Goal: Transaction & Acquisition: Purchase product/service

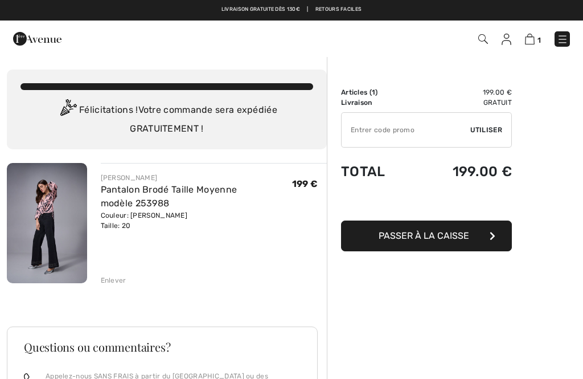
click at [47, 226] on img at bounding box center [47, 223] width 80 height 120
checkbox input "true"
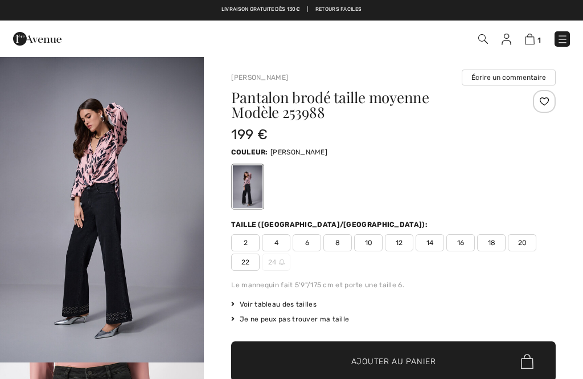
checkbox input "true"
click at [121, 238] on img "1 / 6" at bounding box center [102, 209] width 204 height 307
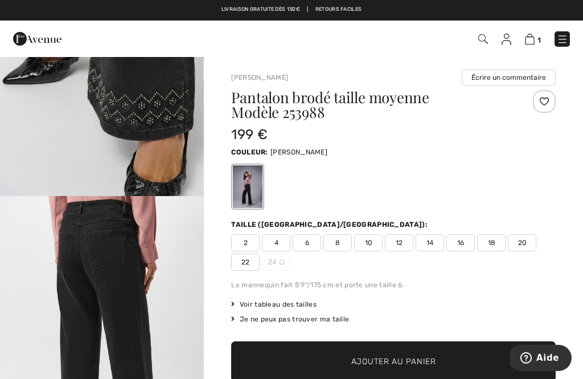
scroll to position [1146, 0]
